Goal: Find specific page/section: Find specific page/section

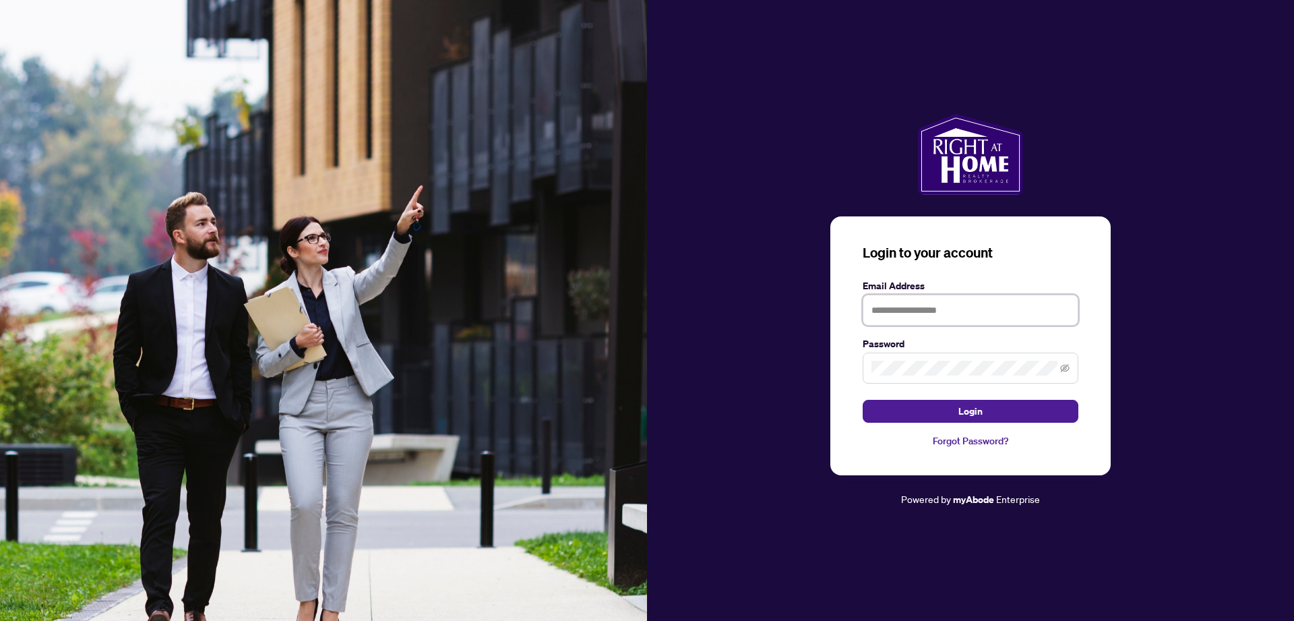
click at [931, 309] on input "text" at bounding box center [971, 310] width 216 height 31
click at [863, 400] on button "Login" at bounding box center [971, 411] width 216 height 23
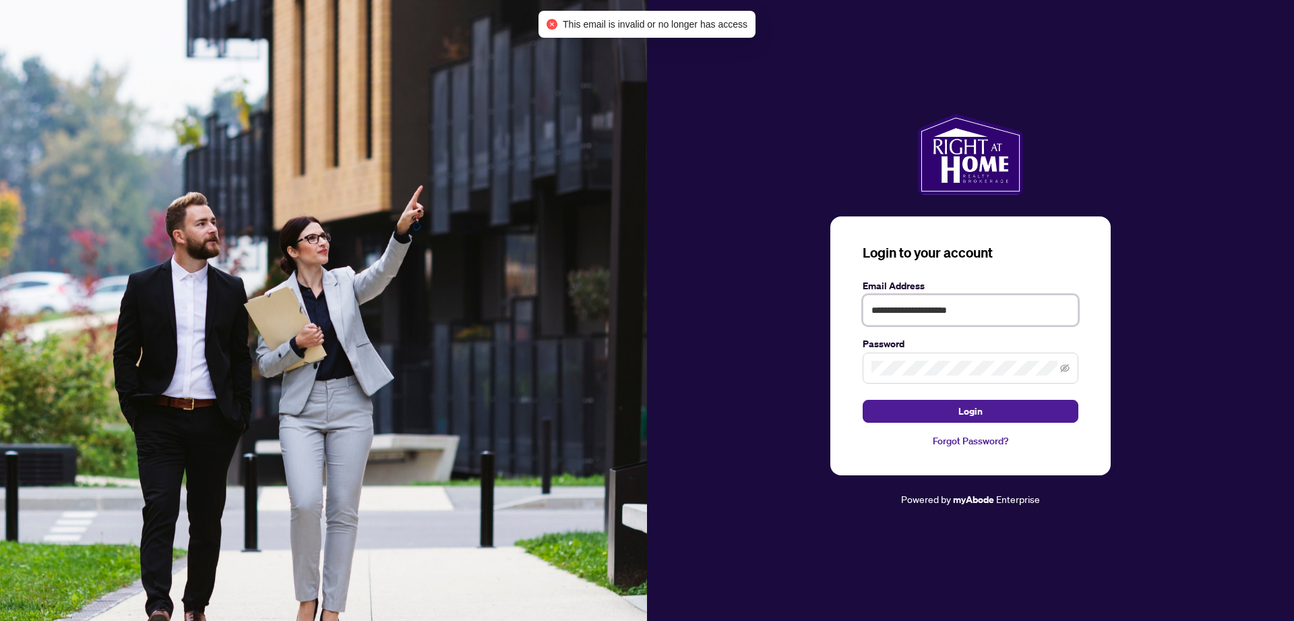
drag, startPoint x: 996, startPoint y: 309, endPoint x: 694, endPoint y: 335, distance: 302.4
click at [694, 335] on div "**********" at bounding box center [970, 310] width 647 height 393
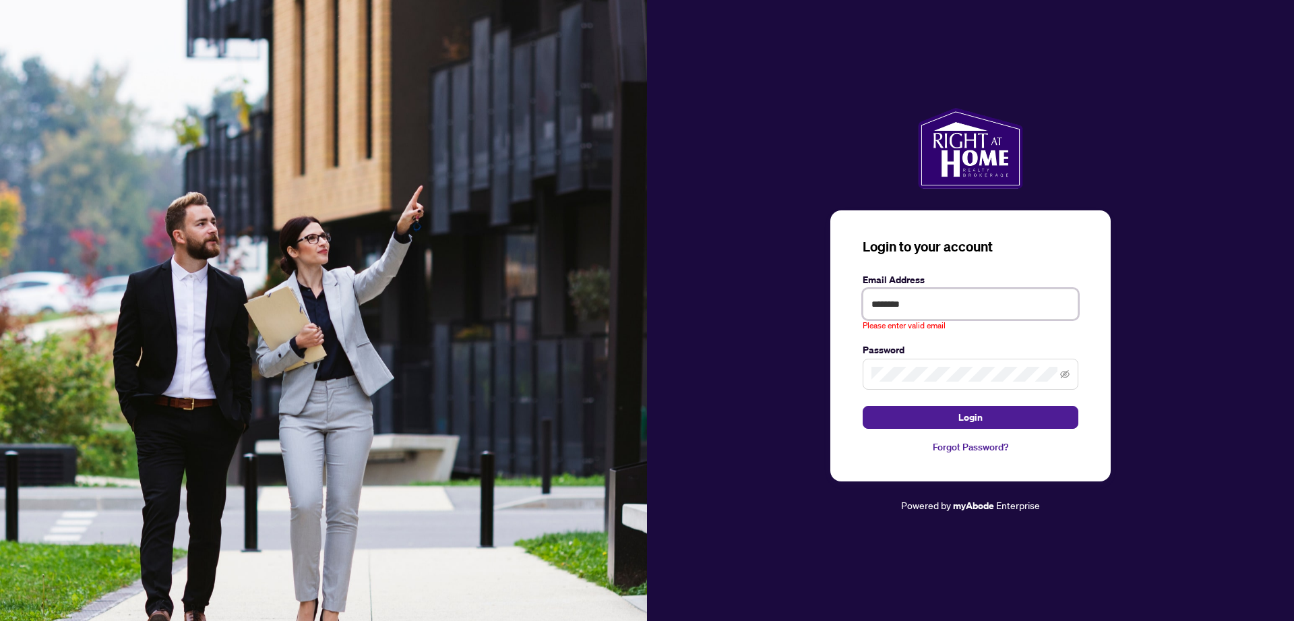
type input "**********"
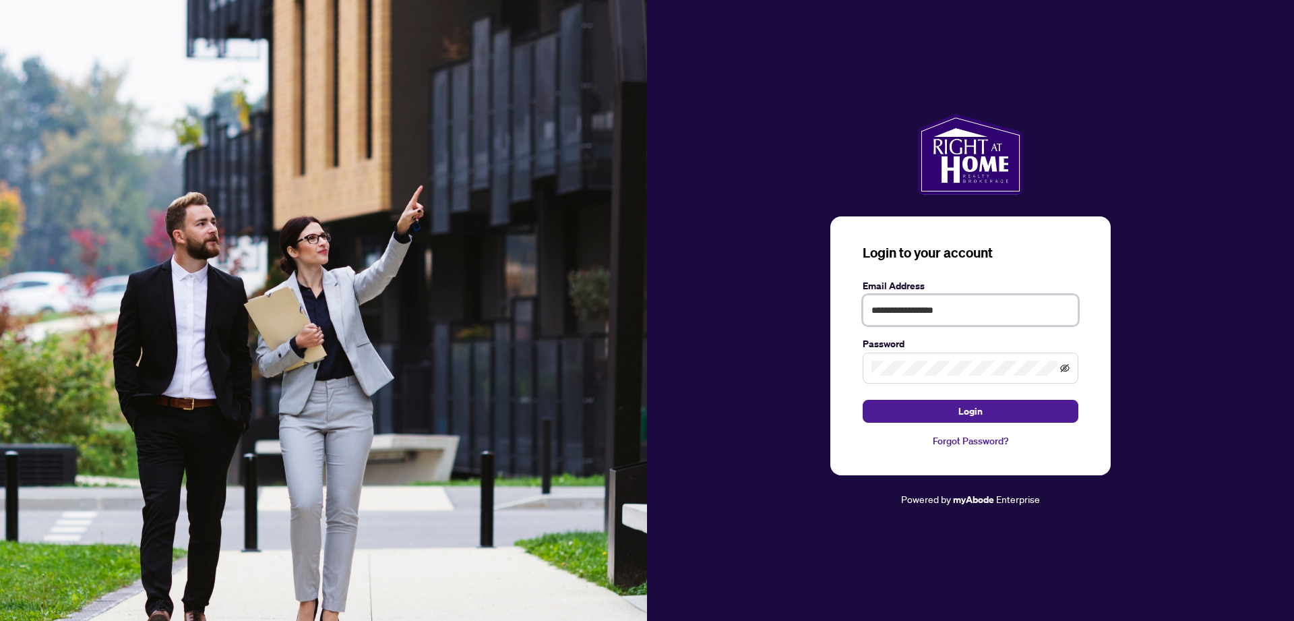
click at [1064, 369] on icon "eye-invisible" at bounding box center [1065, 368] width 3 height 3
click at [996, 402] on button "Login" at bounding box center [971, 411] width 216 height 23
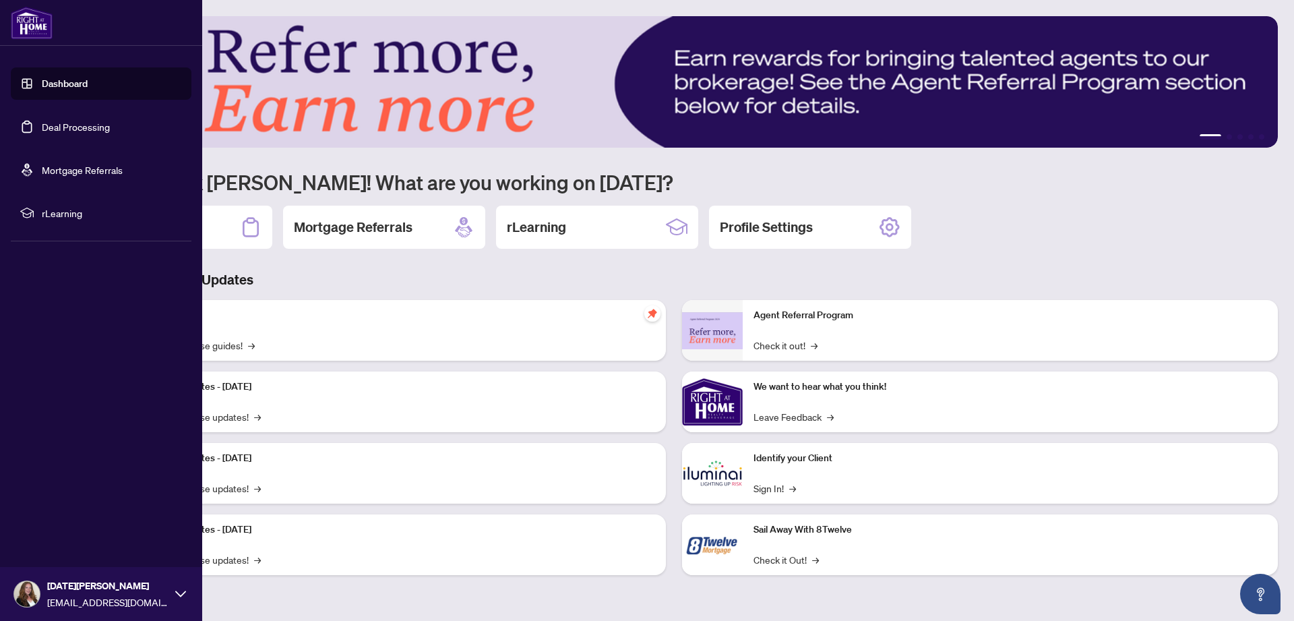
click at [44, 130] on link "Deal Processing" at bounding box center [76, 127] width 68 height 12
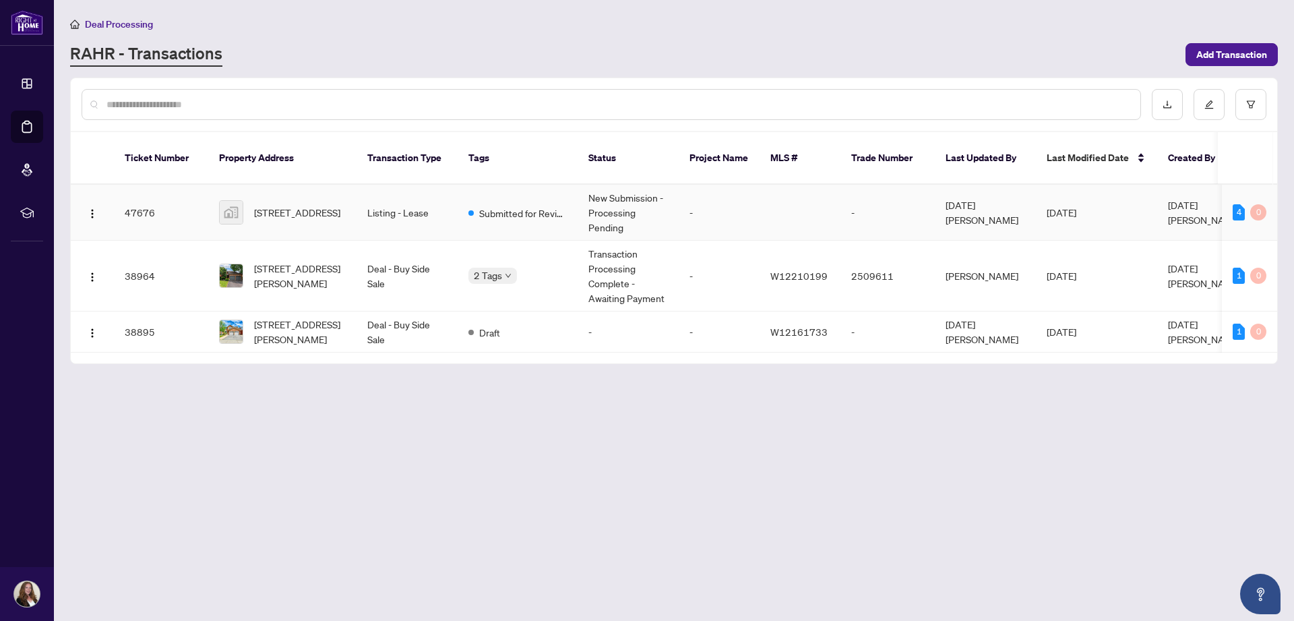
click at [430, 197] on td "Listing - Lease" at bounding box center [407, 213] width 101 height 56
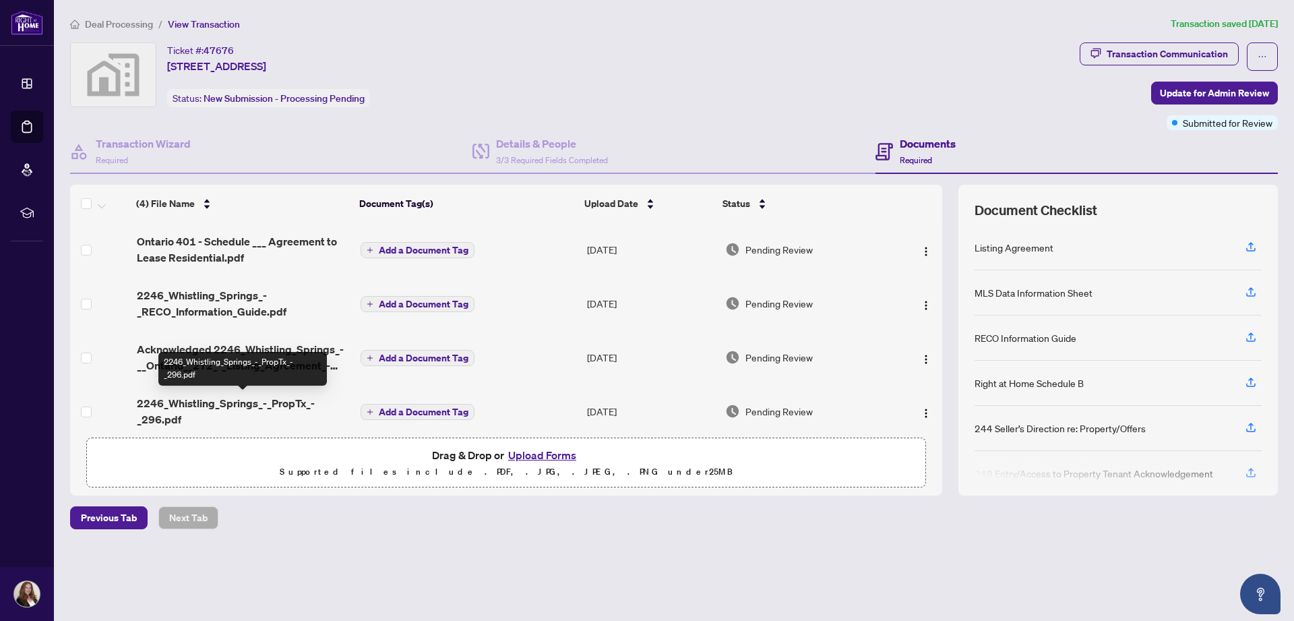
click at [236, 402] on span "2246_Whistling_Springs_-_PropTx_-_296.pdf" at bounding box center [244, 411] width 214 height 32
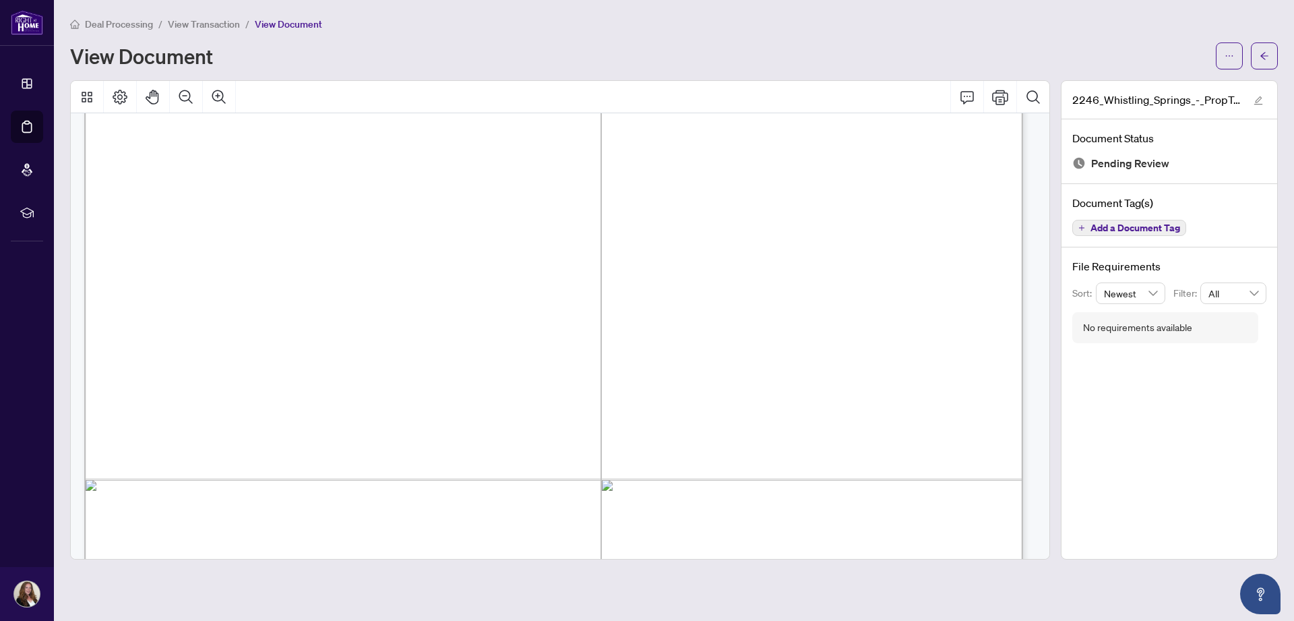
scroll to position [715, 0]
drag, startPoint x: 370, startPoint y: 393, endPoint x: 663, endPoint y: 400, distance: 293.3
click at [473, 394] on span "[PERSON_NAME]" at bounding box center [420, 395] width 103 height 15
drag, startPoint x: 593, startPoint y: 395, endPoint x: 344, endPoint y: 402, distance: 248.2
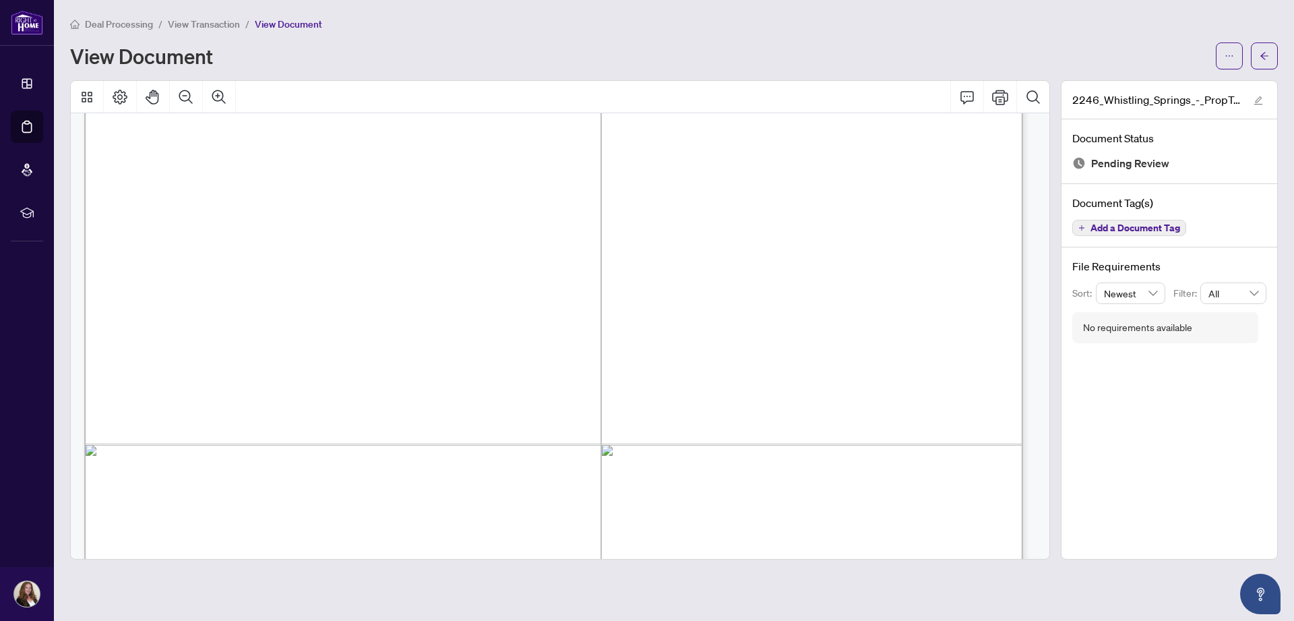
click at [416, 398] on span "[PERSON_NAME]" at bounding box center [420, 395] width 103 height 15
drag, startPoint x: 595, startPoint y: 394, endPoint x: 371, endPoint y: 390, distance: 223.8
click at [371, 390] on span "[PERSON_NAME]" at bounding box center [420, 395] width 103 height 15
drag, startPoint x: 696, startPoint y: 394, endPoint x: 919, endPoint y: 392, distance: 223.1
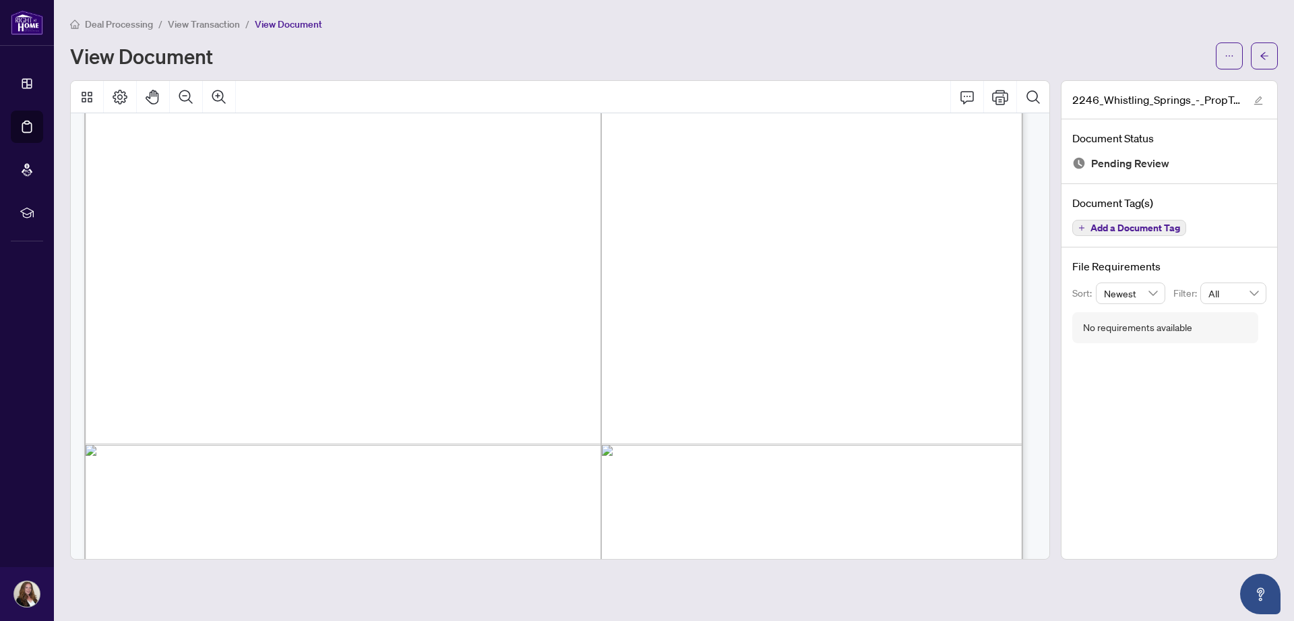
click at [917, 392] on span "TILLEKERATNE, [PERSON_NAME]" at bounding box center [805, 395] width 222 height 15
drag, startPoint x: 688, startPoint y: 399, endPoint x: 157, endPoint y: 142, distance: 590.0
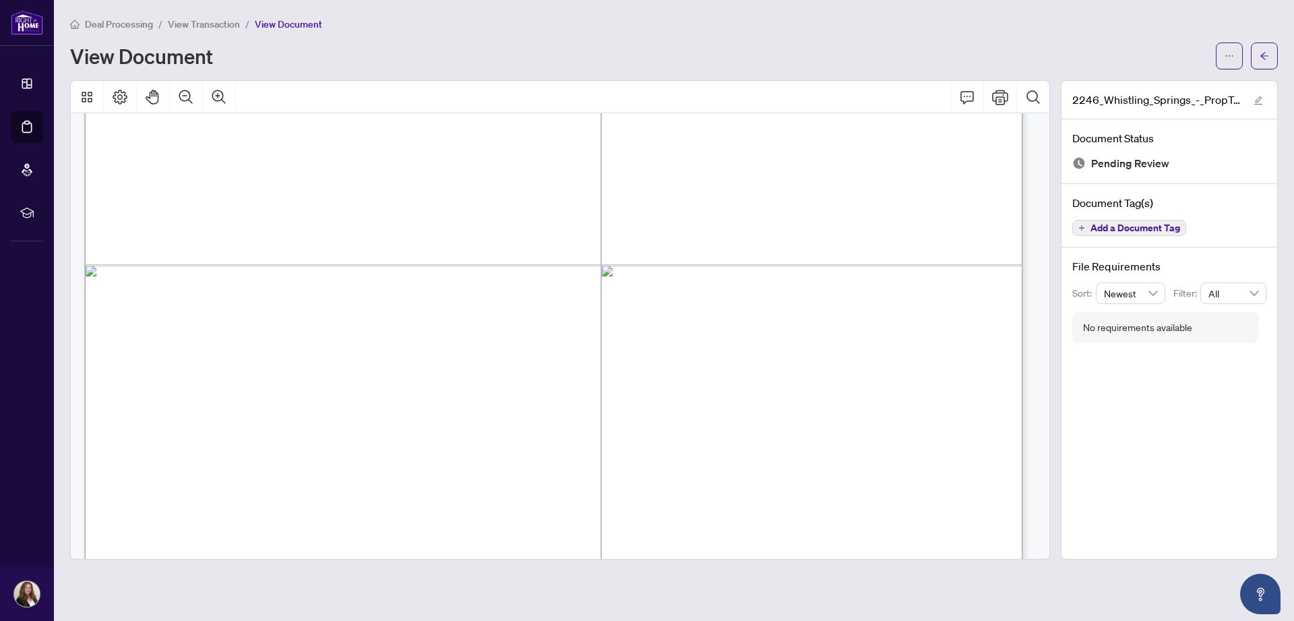
drag, startPoint x: 562, startPoint y: 156, endPoint x: 160, endPoint y: 141, distance: 402.7
drag, startPoint x: 903, startPoint y: 415, endPoint x: 158, endPoint y: 156, distance: 787.7
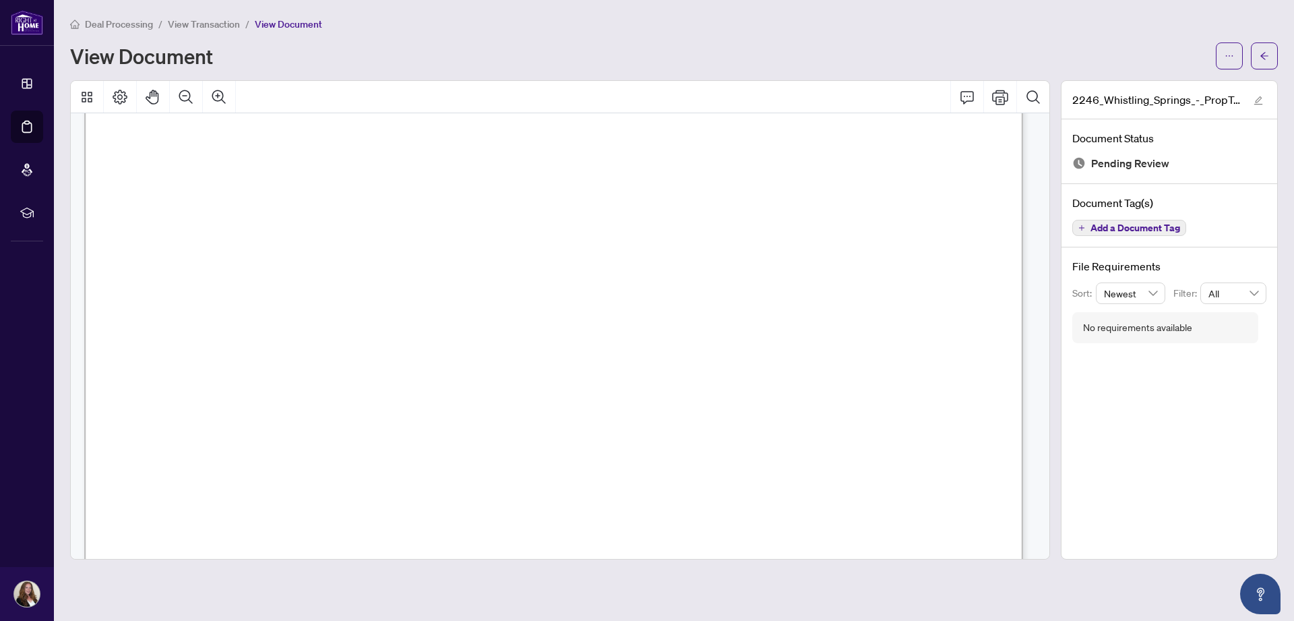
scroll to position [15747, 0]
